Goal: Transaction & Acquisition: Purchase product/service

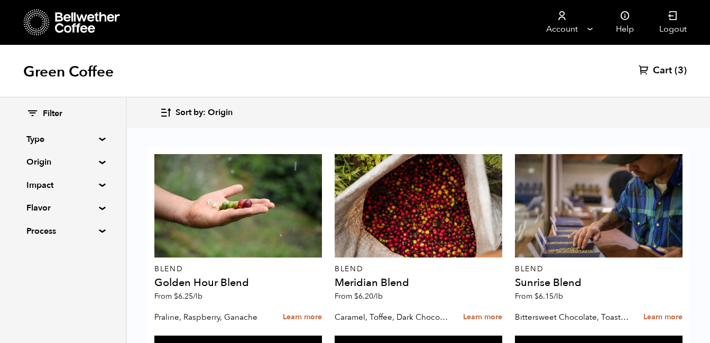
scroll to position [282, 0]
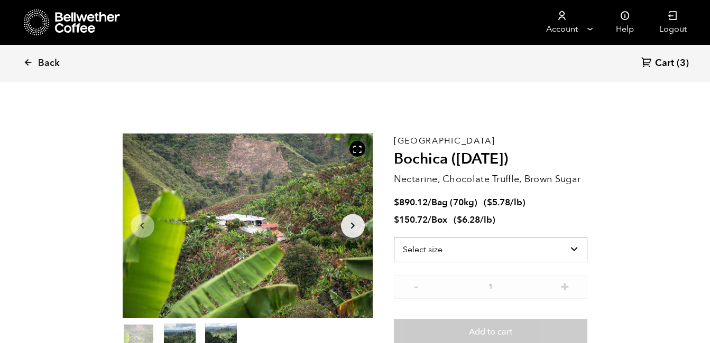
click at [574, 252] on select "Select size Bag (70kg) (154 lbs) Box (24 lbs)" at bounding box center [491, 249] width 194 height 25
select select "bag"
click at [394, 237] on select "Select size Bag (70kg) (154 lbs) Box (24 lbs)" at bounding box center [491, 249] width 194 height 25
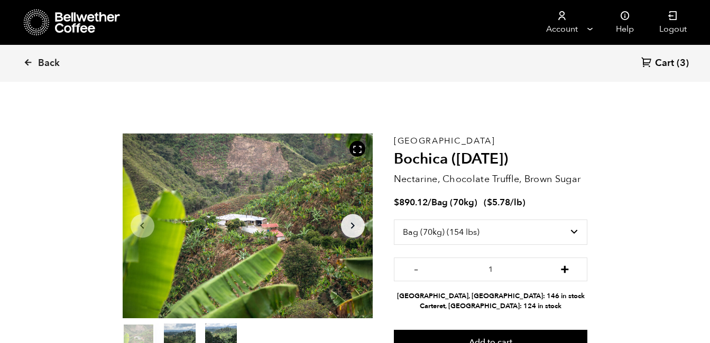
click at [566, 270] on button "+" at bounding box center [564, 268] width 13 height 11
type input "3"
click at [603, 280] on section "Item 1 of 3 Arrow Left Arrow Right item 0 item 1 item 2 Item 1 of 3 Colombia Bo…" at bounding box center [355, 244] width 518 height 291
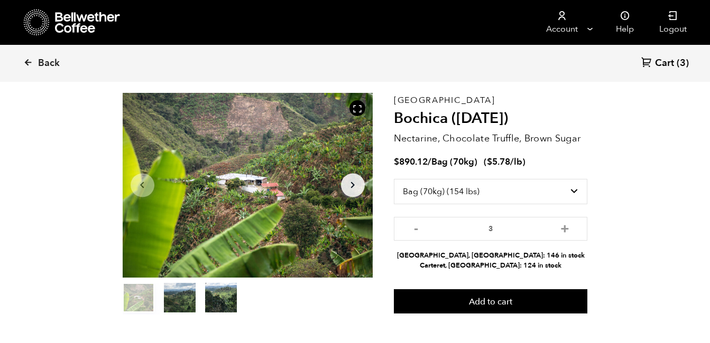
scroll to position [41, 0]
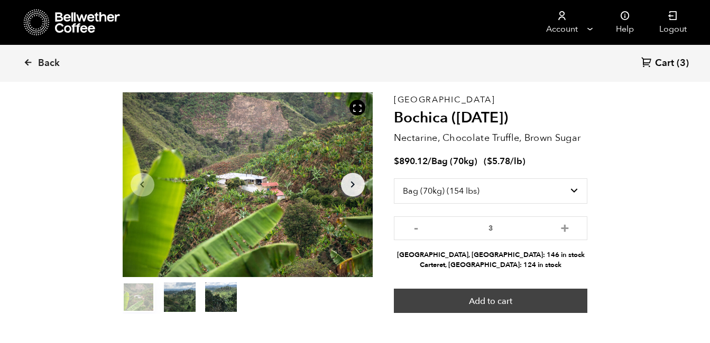
click at [494, 295] on button "Add to cart" at bounding box center [491, 301] width 194 height 24
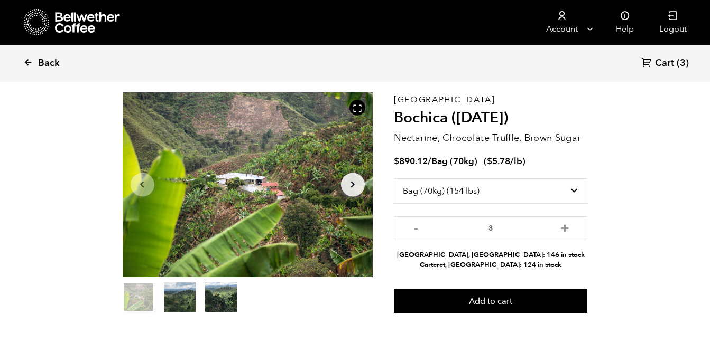
click at [29, 61] on icon at bounding box center [28, 63] width 10 height 10
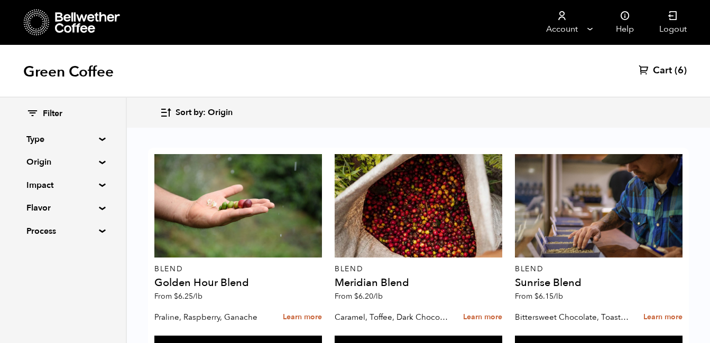
scroll to position [467, 0]
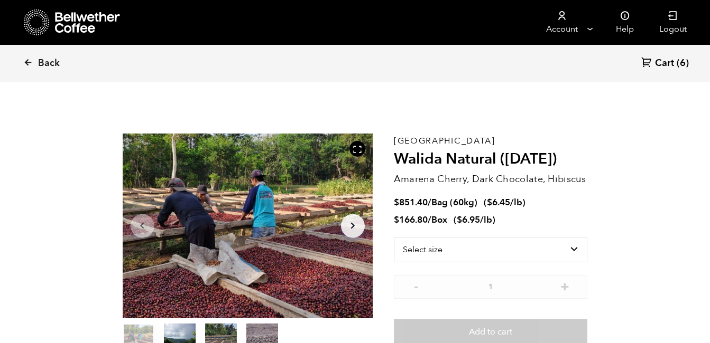
scroll to position [460, 452]
click at [571, 246] on select "Select size Bag (60kg) (132 lbs) Box (24 lbs)" at bounding box center [491, 249] width 194 height 25
select select "bag-3"
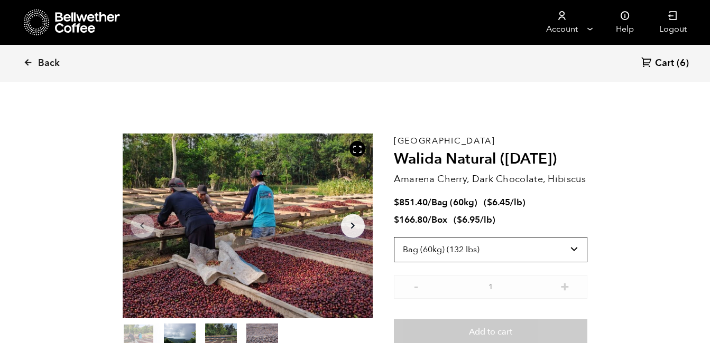
click at [394, 237] on select "Select size Bag (60kg) (132 lbs) Box (24 lbs)" at bounding box center [491, 249] width 194 height 25
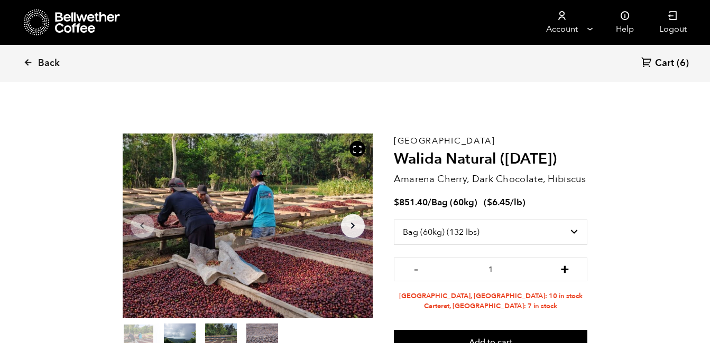
click at [564, 270] on button "+" at bounding box center [564, 268] width 13 height 11
type input "3"
click at [543, 334] on button "Add to cart" at bounding box center [491, 342] width 194 height 24
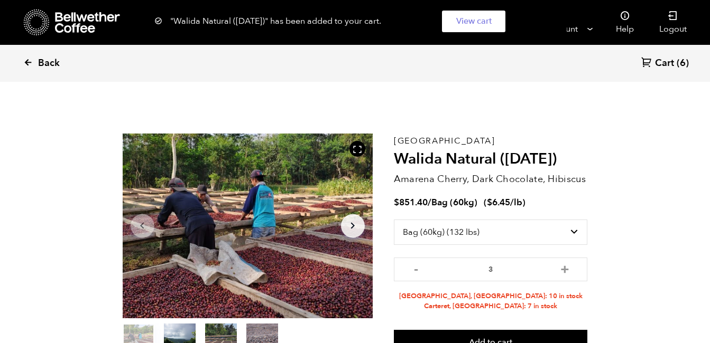
click at [27, 62] on icon at bounding box center [28, 63] width 10 height 10
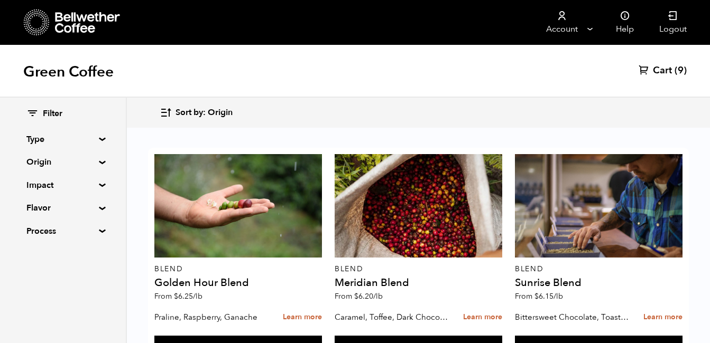
scroll to position [659, 0]
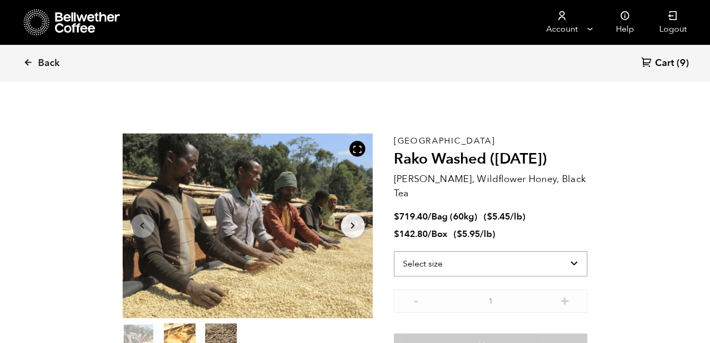
drag, startPoint x: 0, startPoint y: 0, endPoint x: 567, endPoint y: 247, distance: 618.5
click at [567, 252] on select "Select size Bag (60kg) (132 lbs) Box (24 lbs)" at bounding box center [491, 264] width 194 height 25
select select "bag-3"
click at [394, 252] on select "Select size Bag (60kg) (132 lbs) Box (24 lbs)" at bounding box center [491, 264] width 194 height 25
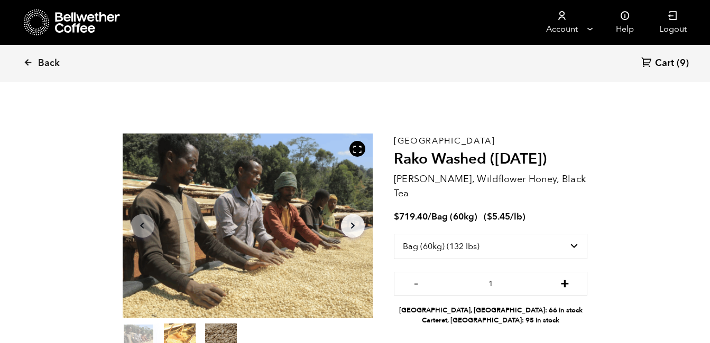
click at [565, 277] on button "+" at bounding box center [564, 282] width 13 height 11
type input "4"
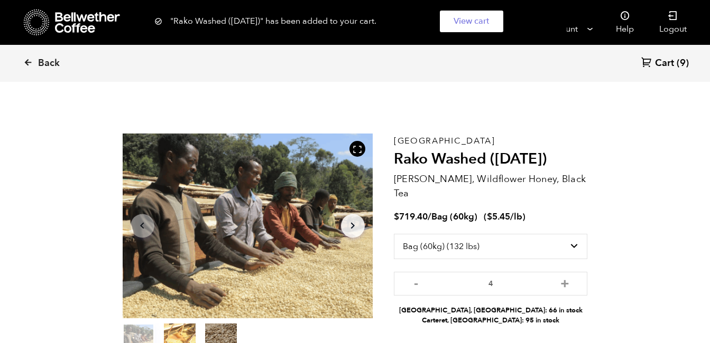
click at [667, 62] on span "Cart" at bounding box center [664, 63] width 19 height 13
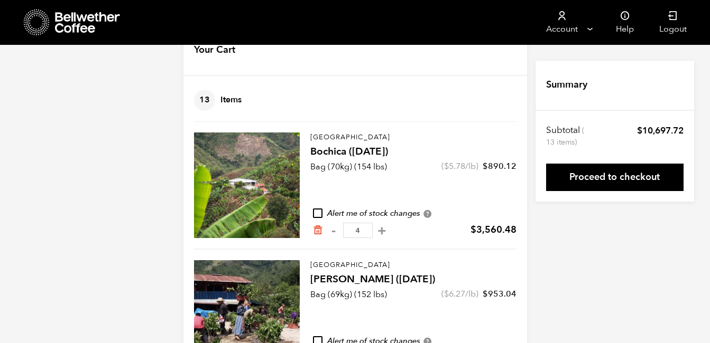
scroll to position [36, 0]
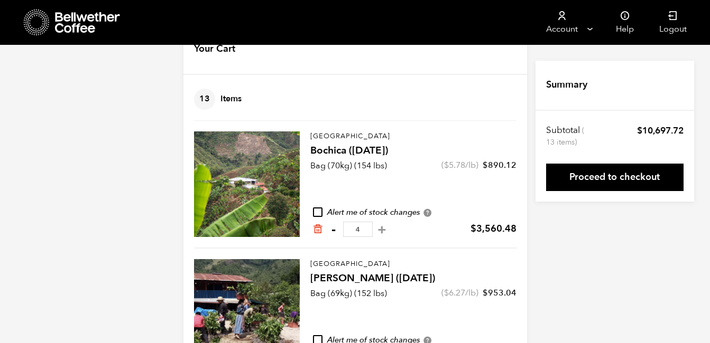
click at [331, 229] on button "-" at bounding box center [333, 230] width 13 height 11
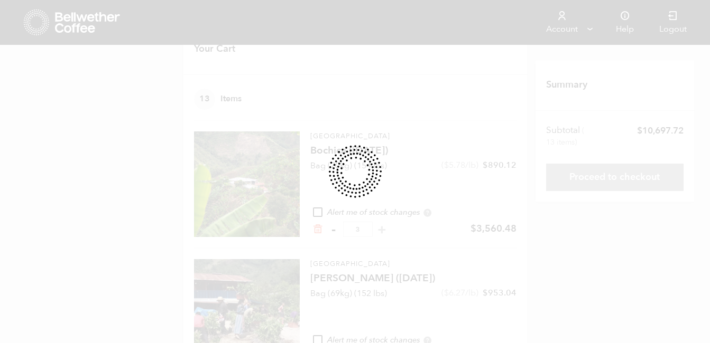
type input "3"
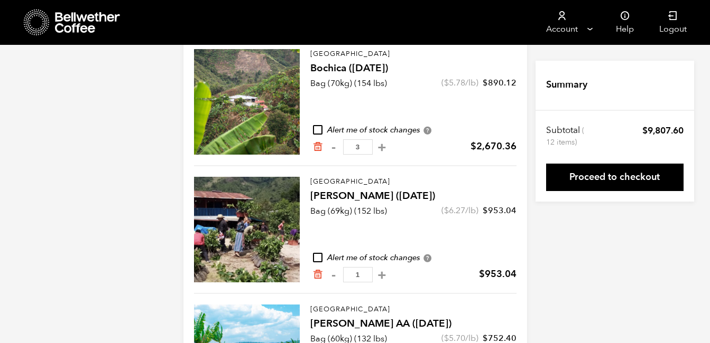
scroll to position [120, 0]
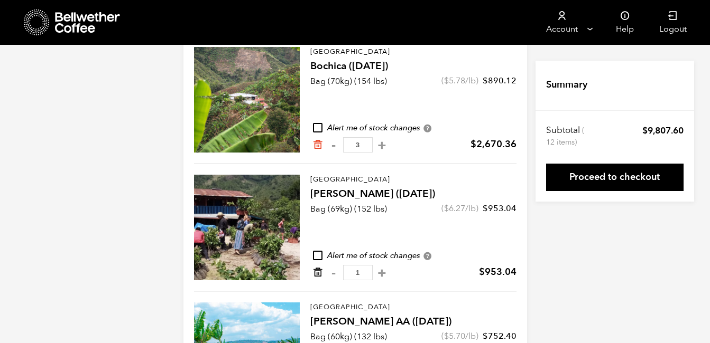
click at [317, 274] on icon "Remove from cart" at bounding box center [317, 272] width 11 height 11
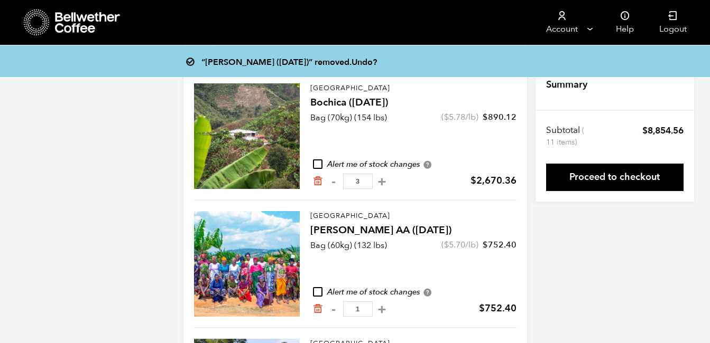
scroll to position [85, 0]
click at [318, 307] on icon "Remove from cart" at bounding box center [317, 308] width 11 height 11
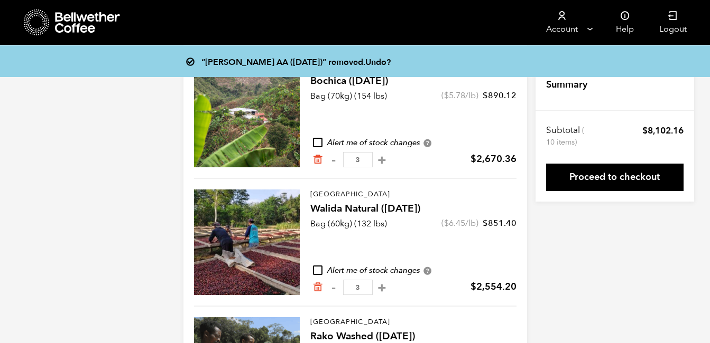
scroll to position [128, 0]
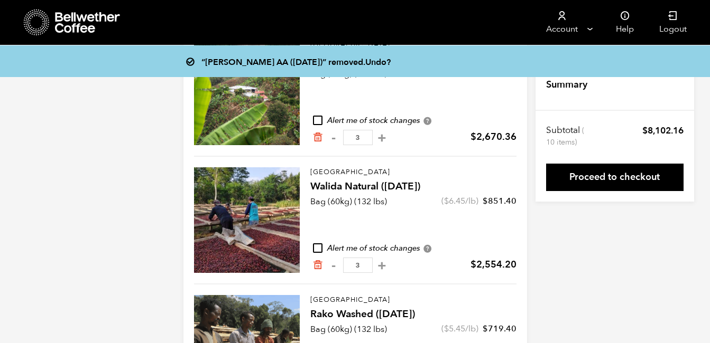
click at [317, 249] on input "checkbox" at bounding box center [318, 249] width 10 height 10
checkbox input "true"
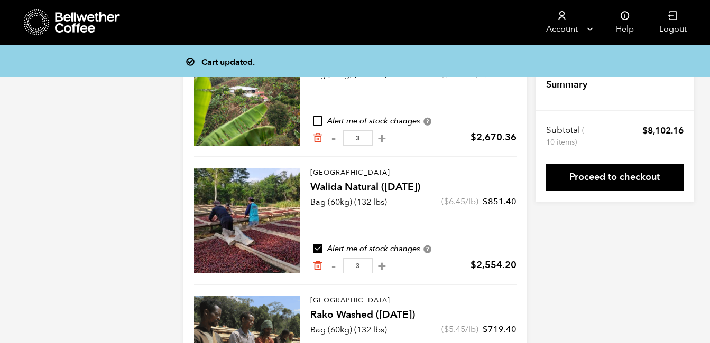
scroll to position [120, 0]
